Goal: Find specific page/section: Locate item on page

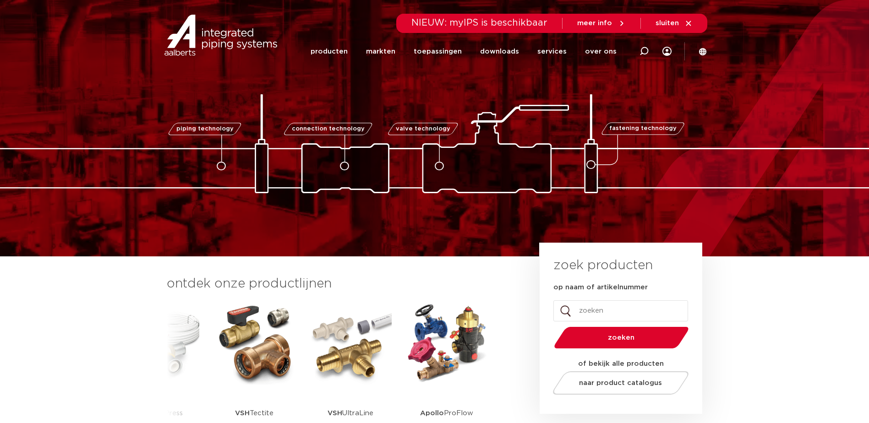
click at [604, 314] on input "op naam of artikelnummer" at bounding box center [620, 310] width 135 height 21
paste input "2020000100"
type input "2020000100"
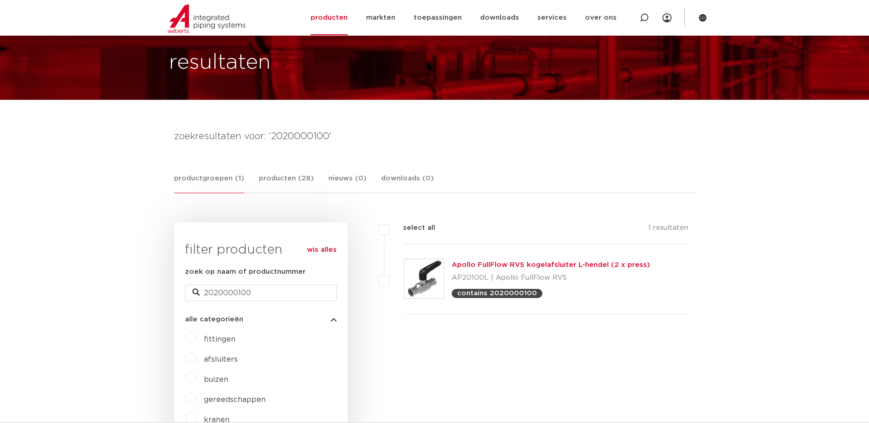
click at [508, 267] on link "Apollo FullFlow RVS kogelafsluiter L-hendel (2 x press)" at bounding box center [551, 265] width 198 height 7
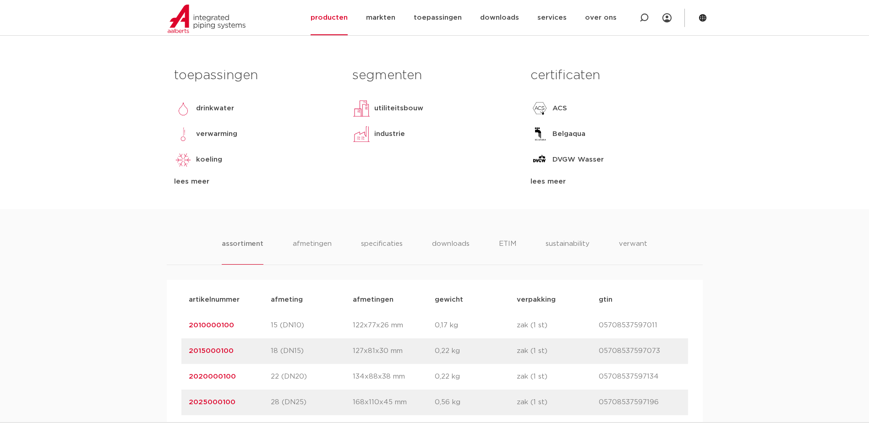
scroll to position [550, 0]
